Goal: Check status: Check status

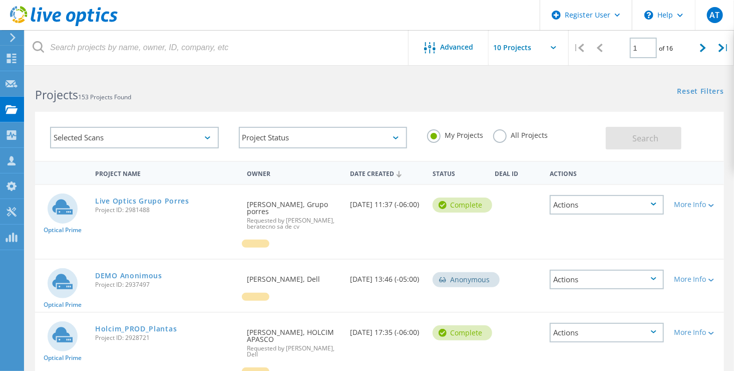
click at [495, 136] on label "All Projects" at bounding box center [520, 134] width 55 height 10
click at [0, 0] on input "All Projects" at bounding box center [0, 0] width 0 height 0
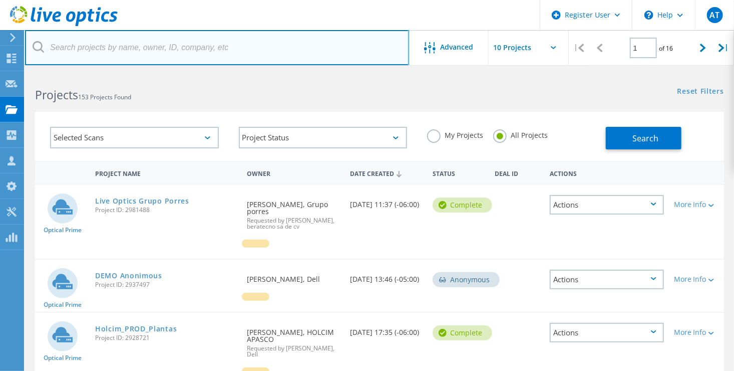
click at [213, 44] on input "text" at bounding box center [217, 47] width 384 height 35
paste input "2876418"
type input "2876418"
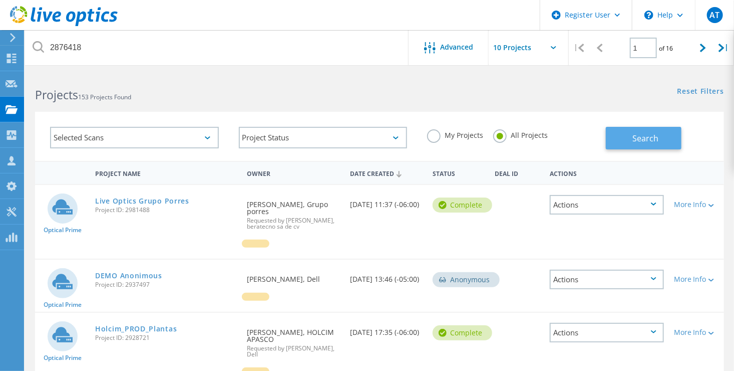
click at [642, 147] on button "Search" at bounding box center [644, 138] width 76 height 23
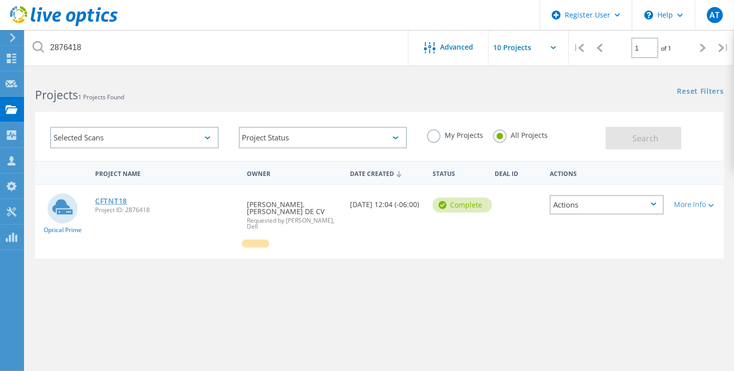
click at [118, 197] on link "CFTNT18" at bounding box center [111, 200] width 32 height 7
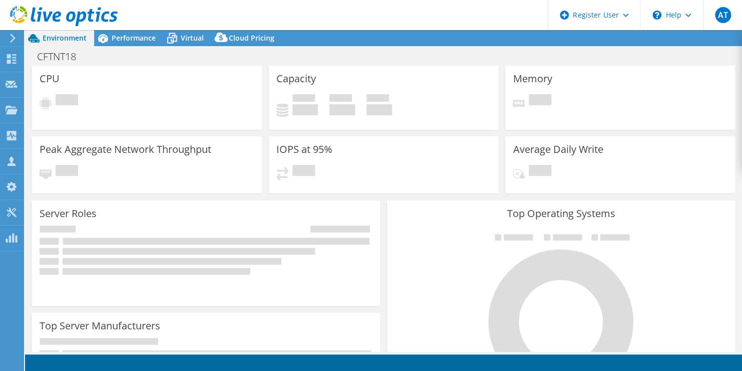
select select "USD"
select select "USEast"
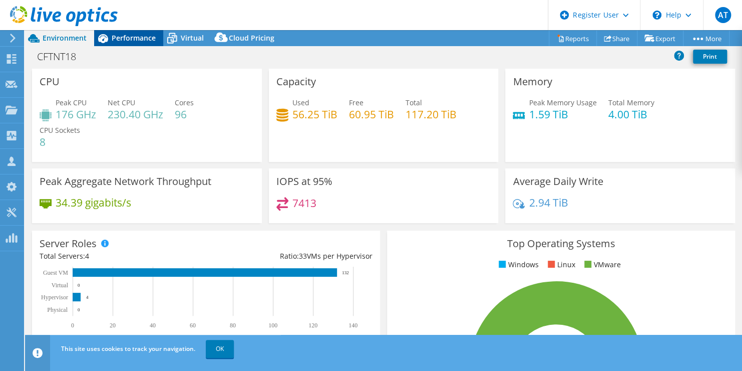
click at [144, 41] on span "Performance" at bounding box center [134, 38] width 44 height 10
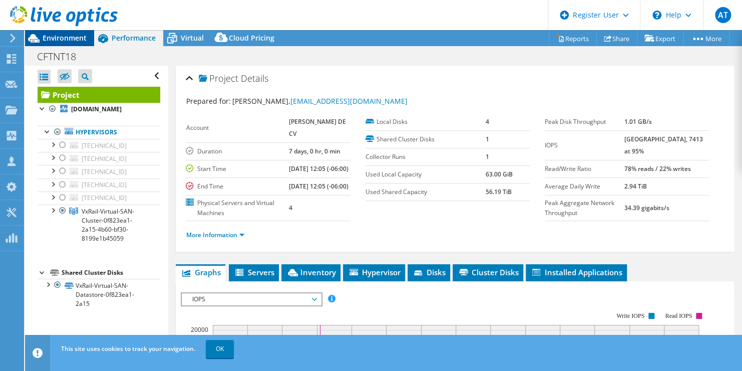
click at [78, 38] on span "Environment" at bounding box center [65, 38] width 44 height 10
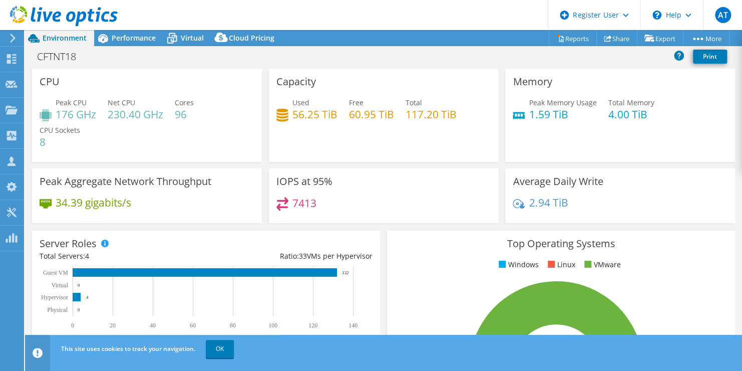
click at [436, 182] on div "IOPS at 95% 7413" at bounding box center [384, 195] width 230 height 55
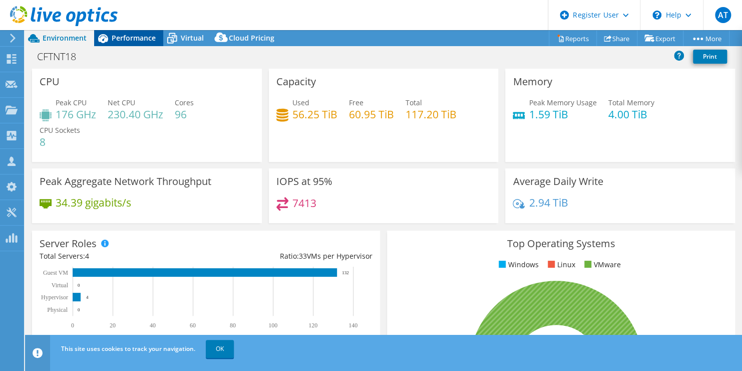
click at [126, 35] on span "Performance" at bounding box center [134, 38] width 44 height 10
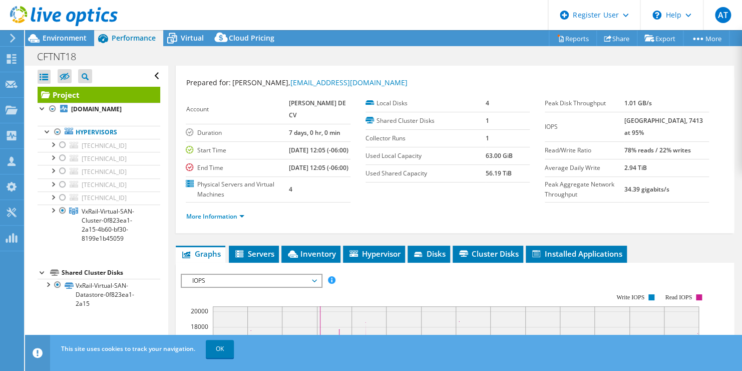
scroll to position [19, 0]
click at [204, 220] on link "More Information" at bounding box center [215, 215] width 59 height 9
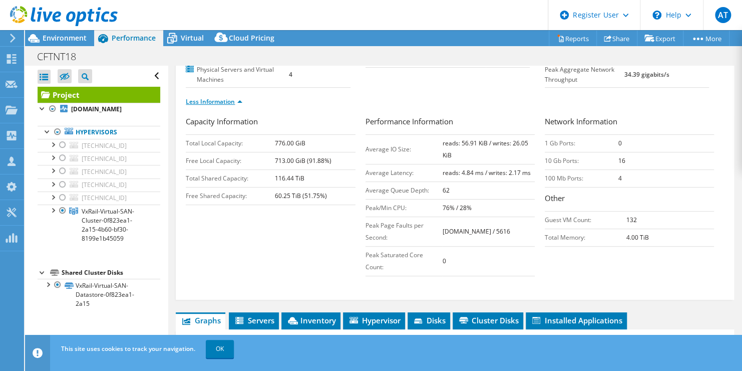
scroll to position [140, 0]
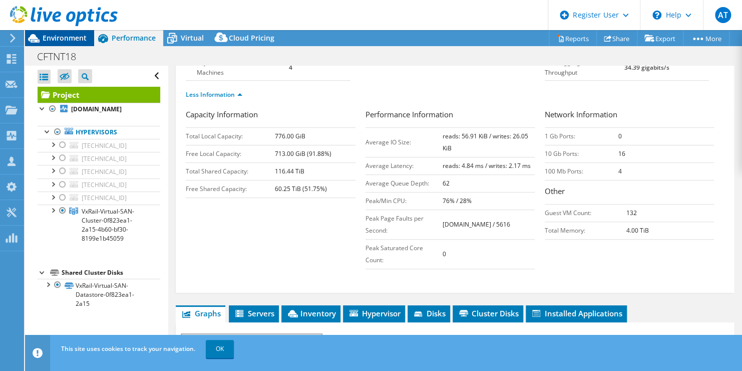
click at [76, 40] on span "Environment" at bounding box center [65, 38] width 44 height 10
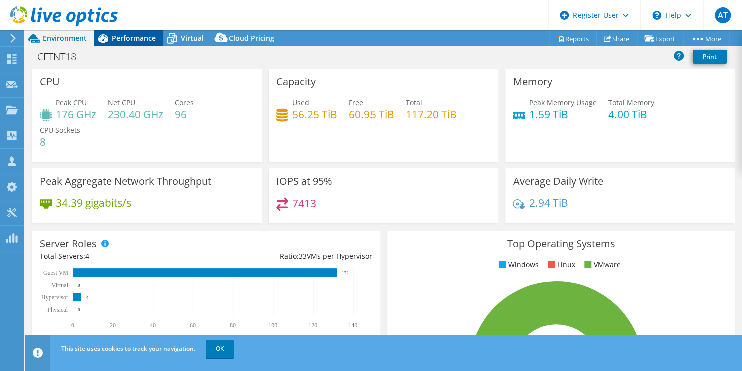
click at [144, 30] on div "Performance" at bounding box center [128, 38] width 69 height 16
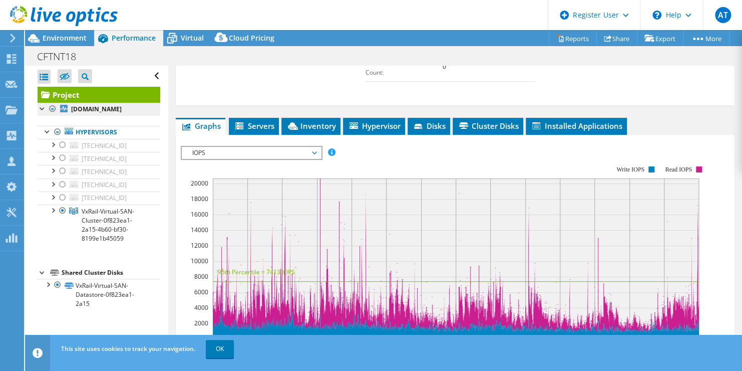
scroll to position [355, 0]
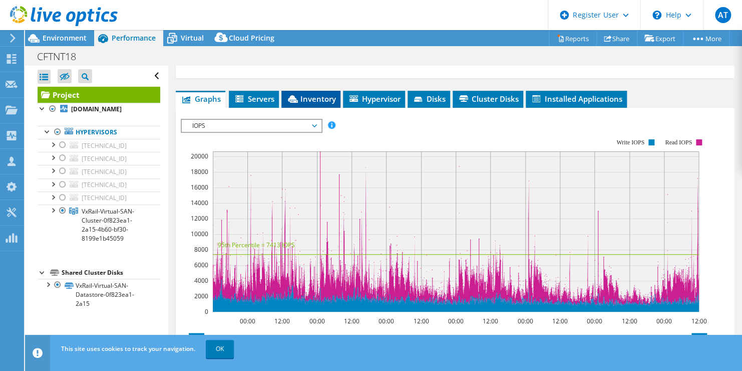
click at [321, 104] on span "Inventory" at bounding box center [310, 99] width 49 height 10
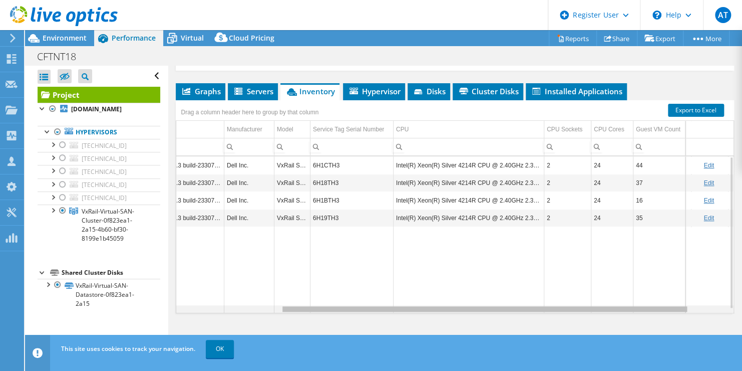
scroll to position [0, 142]
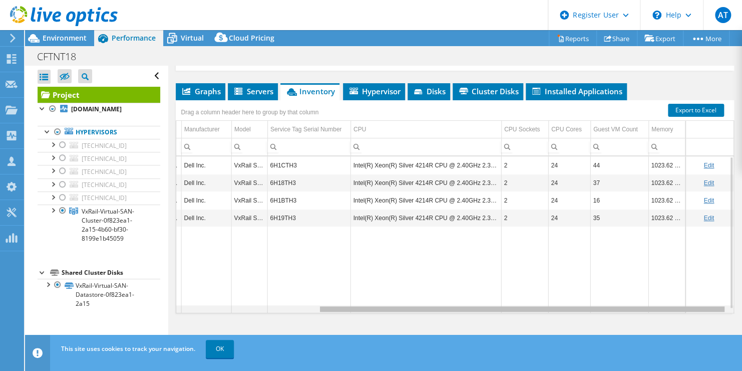
drag, startPoint x: 365, startPoint y: 308, endPoint x: 549, endPoint y: 300, distance: 183.9
click at [549, 300] on body "AT Dell User [PERSON_NAME] [PERSON_NAME][EMAIL_ADDRESS][DOMAIN_NAME] Dell My Pr…" at bounding box center [371, 185] width 742 height 371
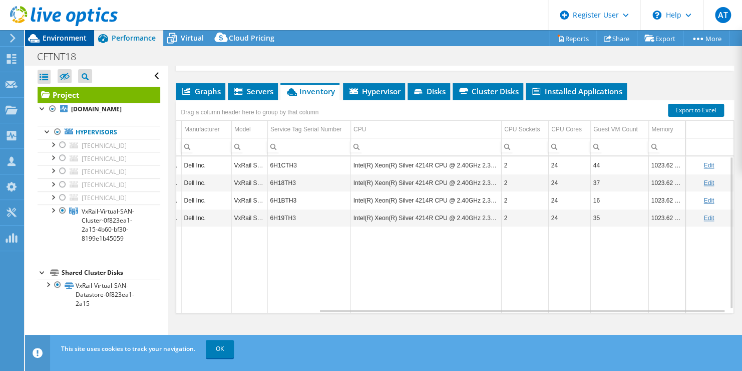
click at [71, 38] on span "Environment" at bounding box center [65, 38] width 44 height 10
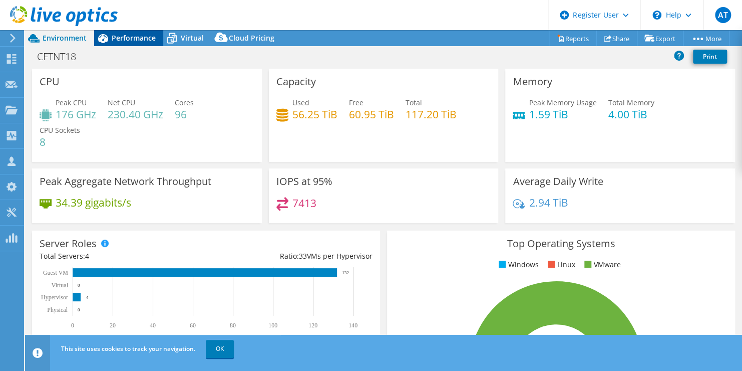
click at [153, 31] on div "Performance" at bounding box center [128, 38] width 69 height 16
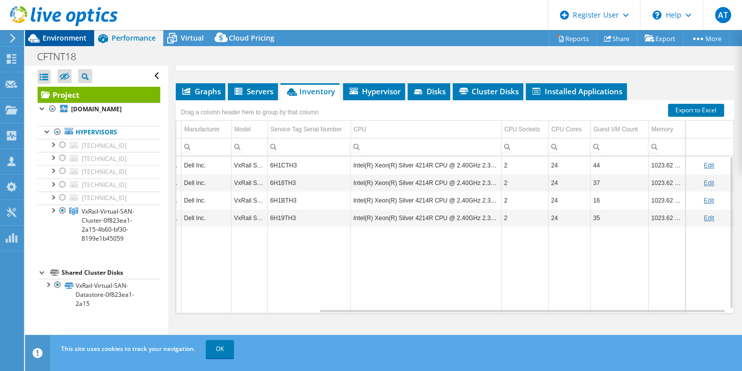
click at [79, 39] on span "Environment" at bounding box center [65, 38] width 44 height 10
